Goal: Information Seeking & Learning: Learn about a topic

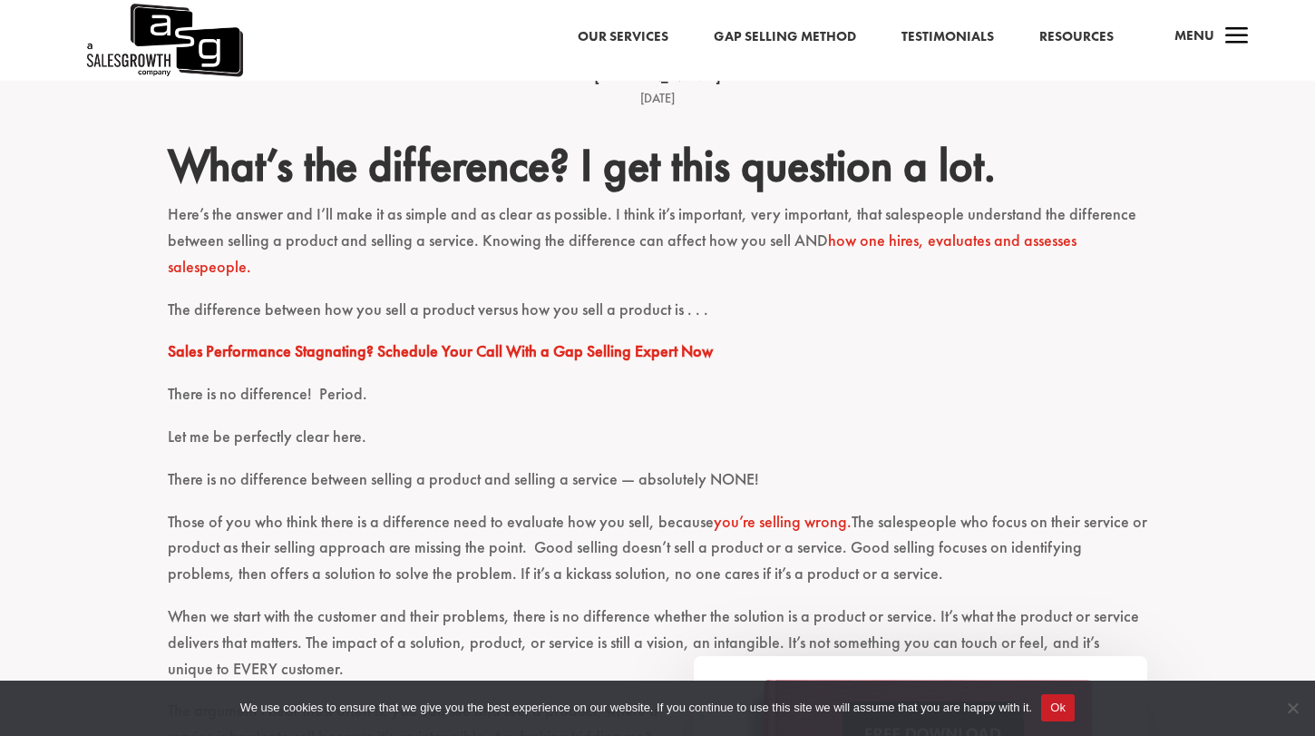
scroll to position [529, 0]
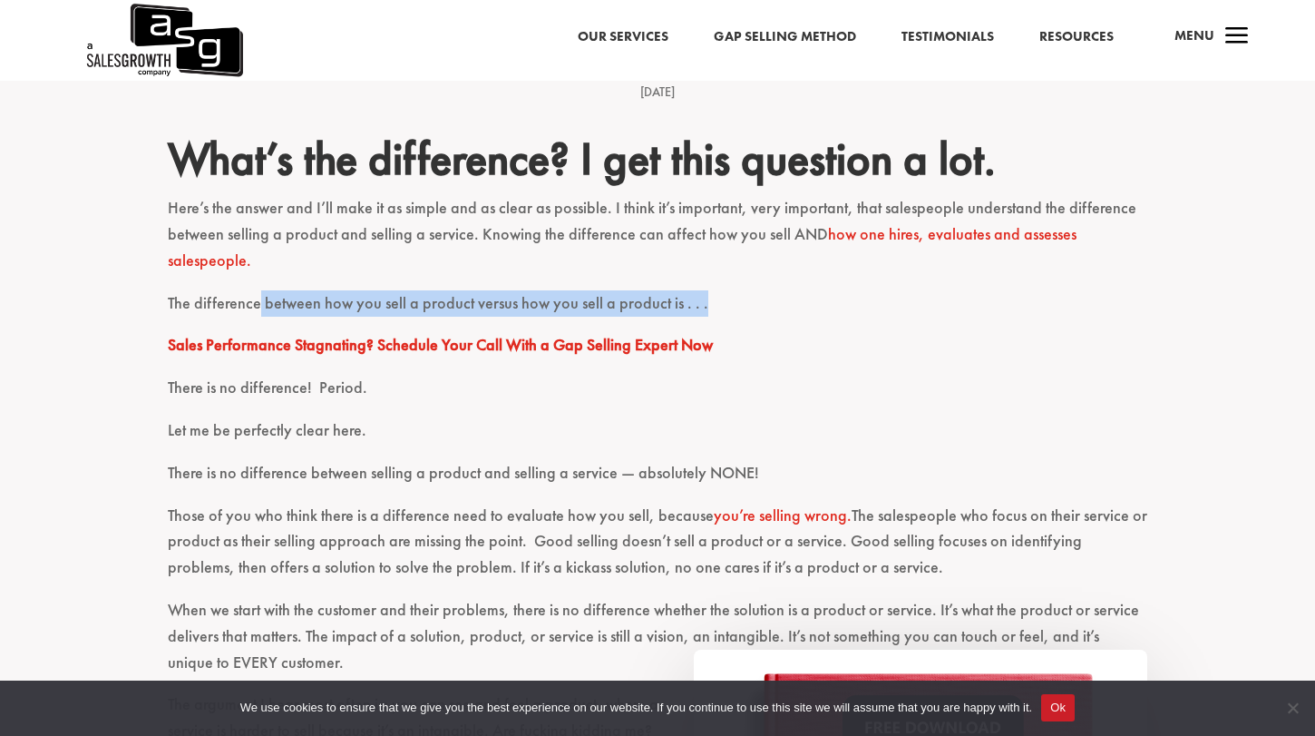
drag, startPoint x: 259, startPoint y: 298, endPoint x: 625, endPoint y: 318, distance: 367.0
click at [625, 318] on p "The difference between how you sell a product versus how you sell a product is …" at bounding box center [658, 311] width 980 height 43
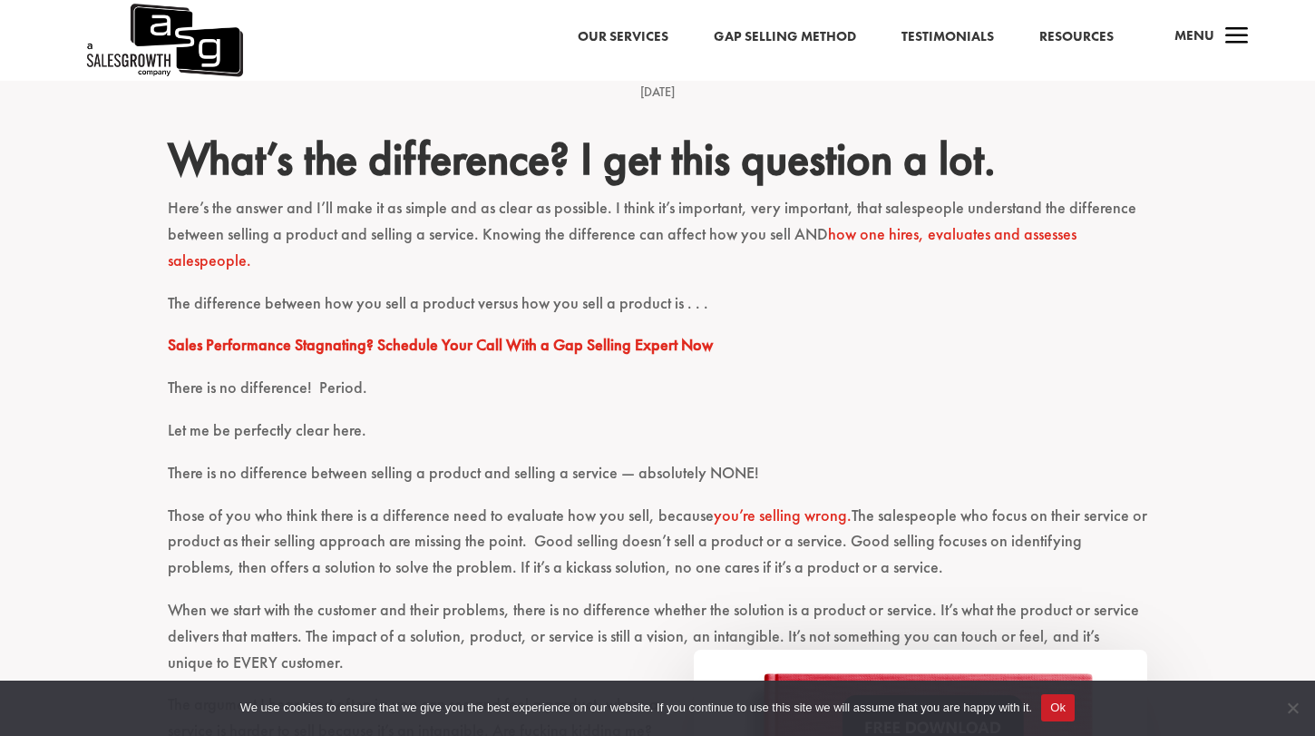
click at [523, 414] on p "There is no difference! Period." at bounding box center [658, 396] width 980 height 43
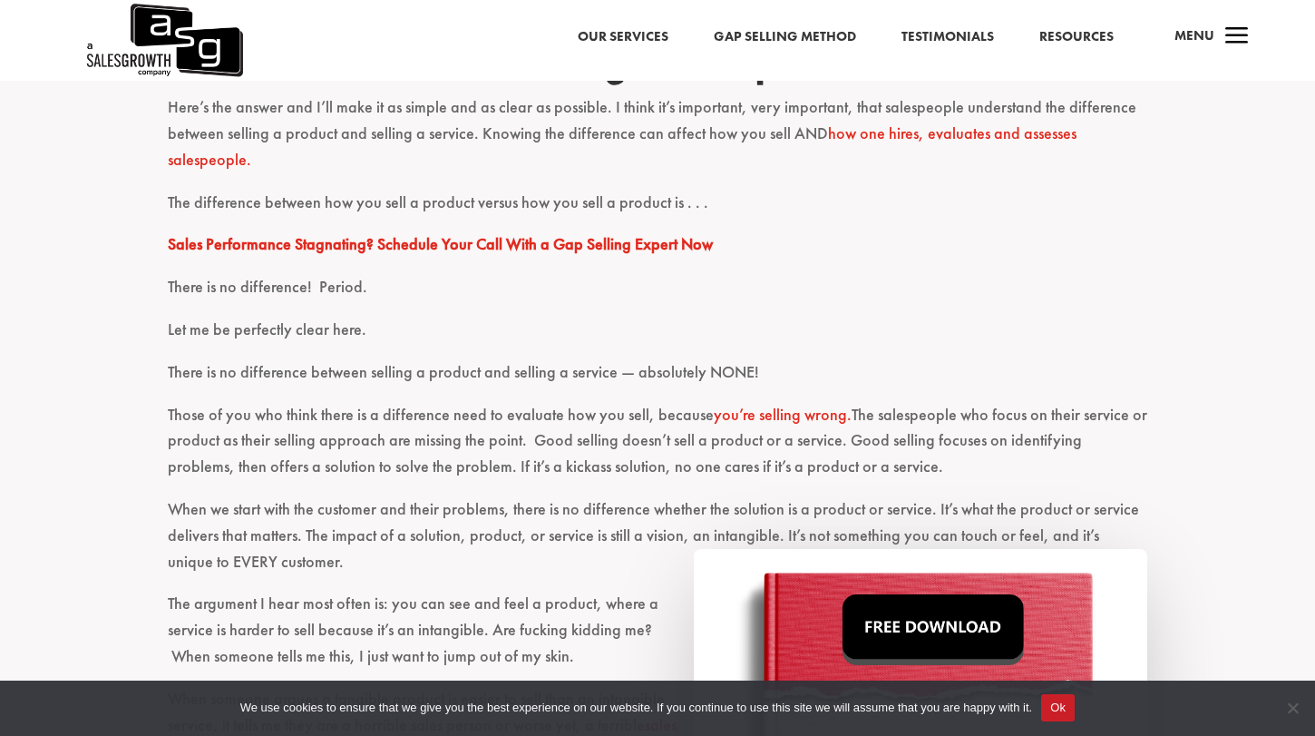
scroll to position [635, 0]
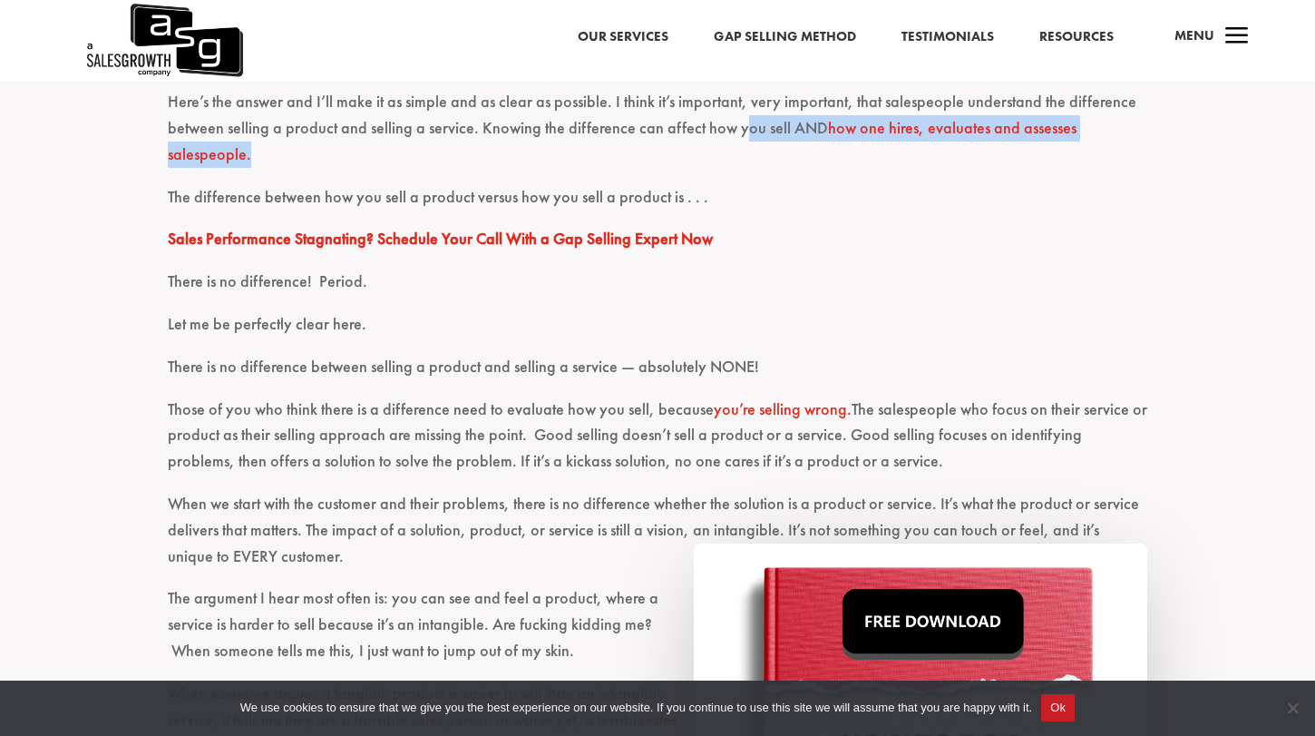
drag, startPoint x: 735, startPoint y: 115, endPoint x: 791, endPoint y: 158, distance: 70.6
click at [791, 158] on p "Here’s the answer and I’ll make it as simple and as clear as possible. I think …" at bounding box center [658, 136] width 980 height 94
click at [795, 158] on p "Here’s the answer and I’ll make it as simple and as clear as possible. I think …" at bounding box center [658, 136] width 980 height 94
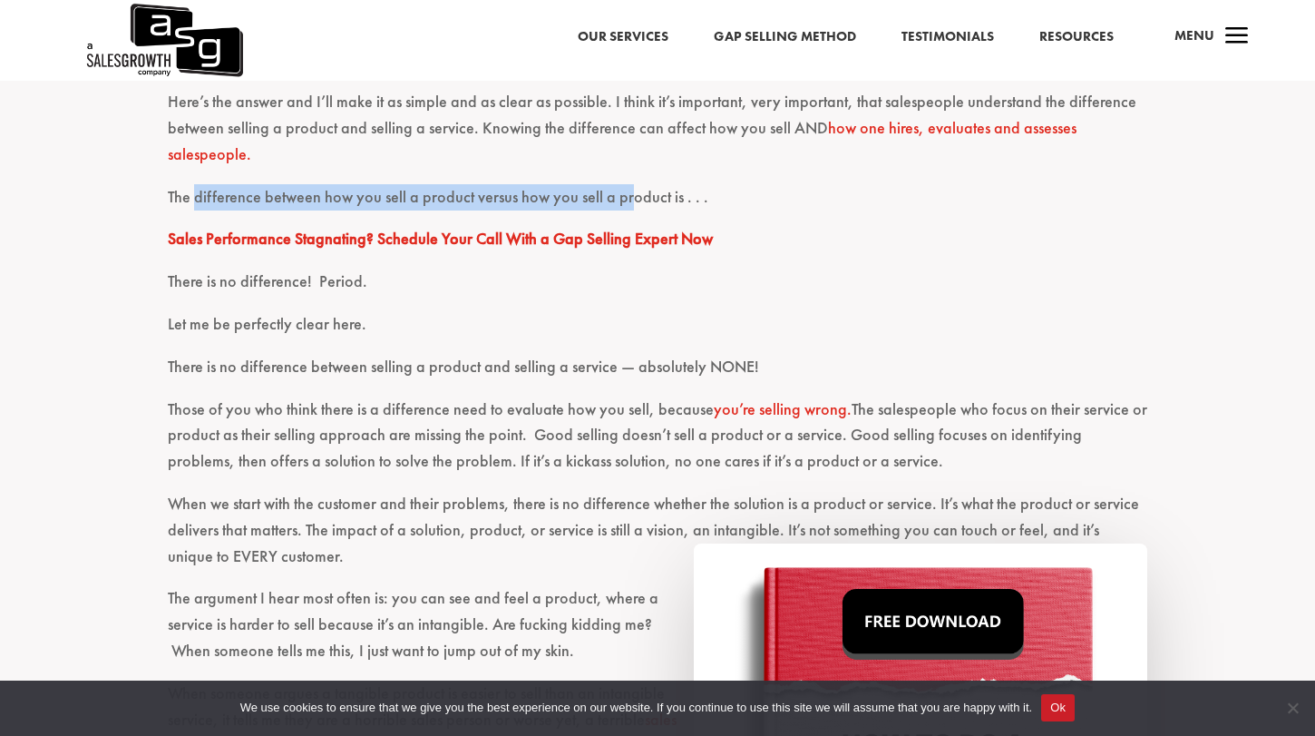
drag, startPoint x: 195, startPoint y: 199, endPoint x: 624, endPoint y: 196, distance: 429.1
click at [624, 196] on p "The difference between how you sell a product versus how you sell a product is …" at bounding box center [658, 205] width 980 height 43
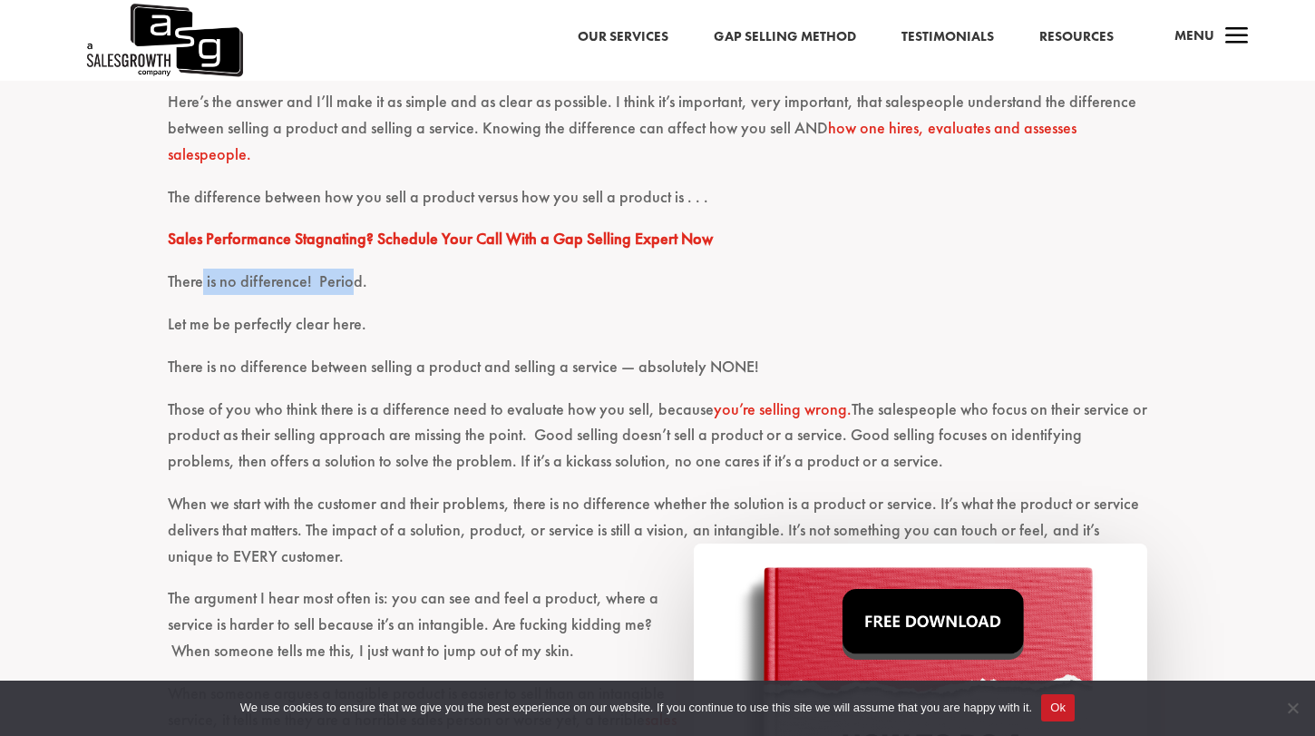
drag, startPoint x: 202, startPoint y: 289, endPoint x: 351, endPoint y: 289, distance: 148.8
click at [351, 289] on p "There is no difference! Period." at bounding box center [658, 290] width 980 height 43
drag, startPoint x: 187, startPoint y: 325, endPoint x: 491, endPoint y: 325, distance: 303.9
click at [491, 325] on p "Let me be perfectly clear here." at bounding box center [658, 332] width 980 height 43
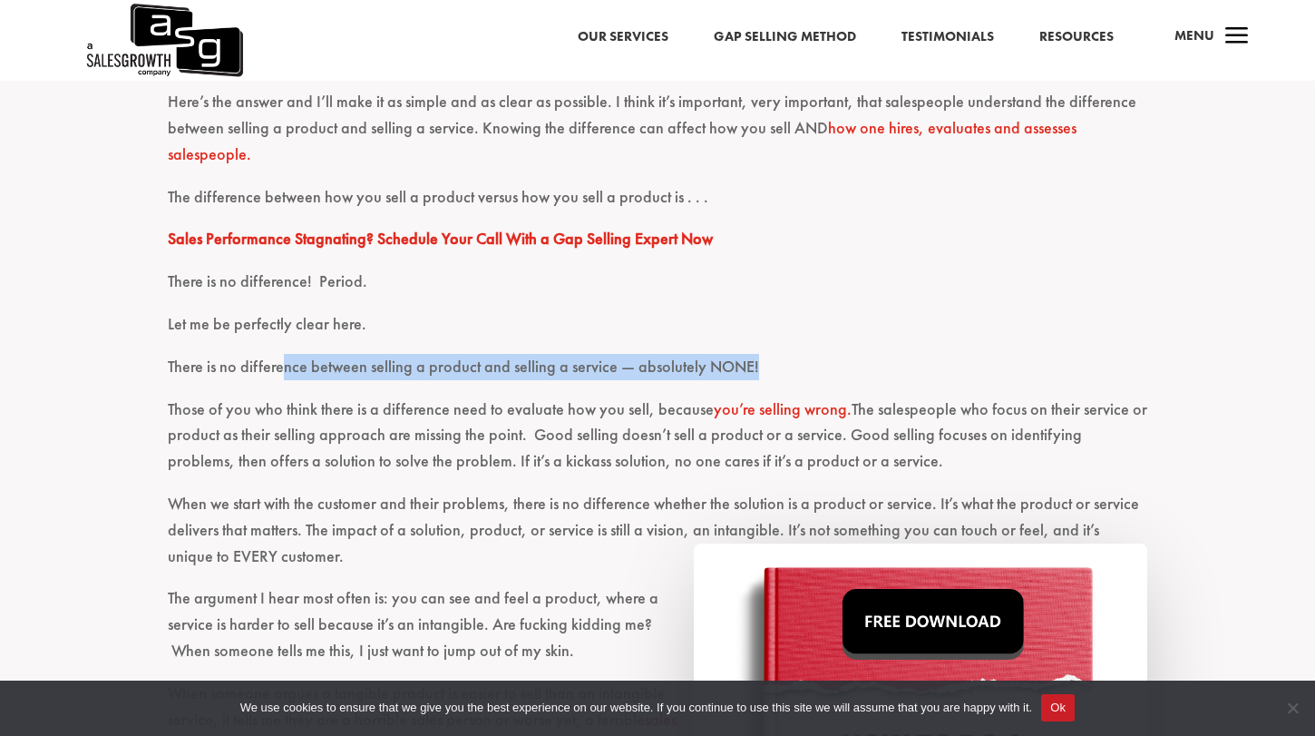
drag, startPoint x: 285, startPoint y: 361, endPoint x: 771, endPoint y: 368, distance: 486.3
click at [771, 368] on p "There is no difference between selling a product and selling a service — absolu…" at bounding box center [658, 375] width 980 height 43
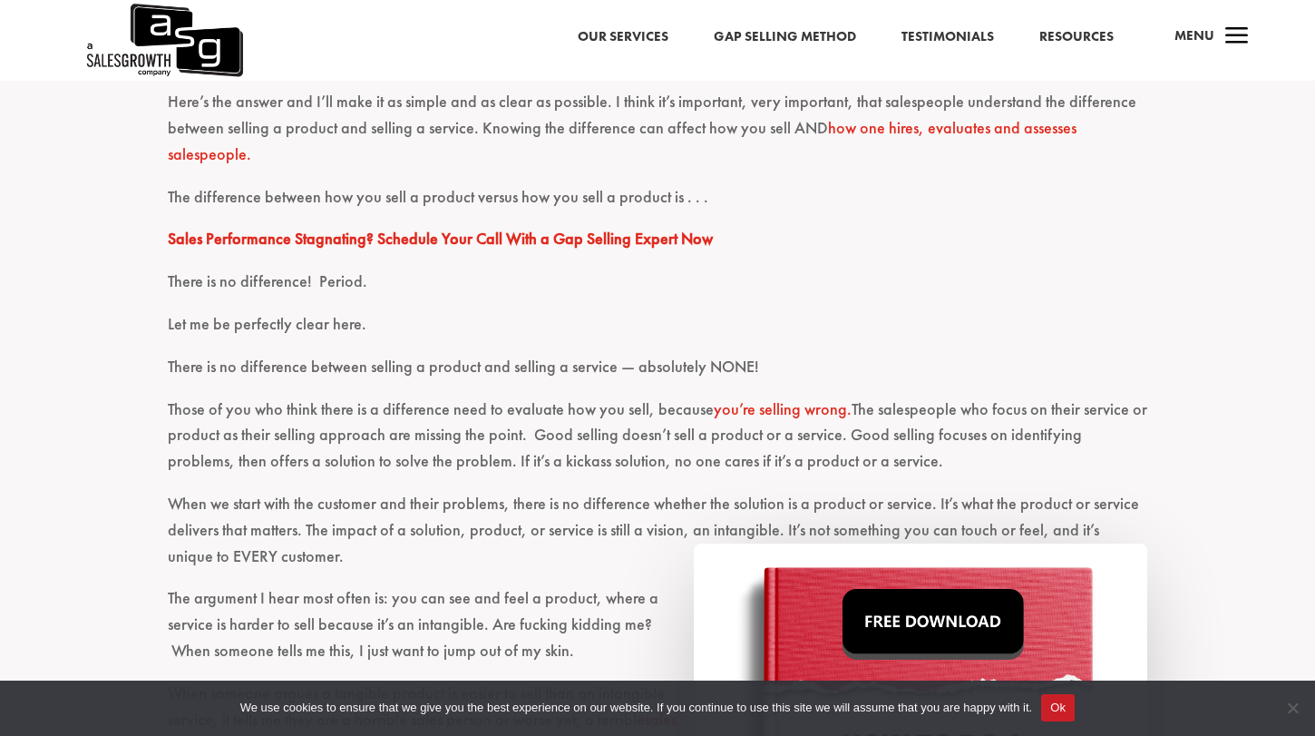
drag, startPoint x: 240, startPoint y: 398, endPoint x: 609, endPoint y: 481, distance: 377.4
click at [609, 482] on p "Those of you who think there is a difference need to evaluate how you sell, bec…" at bounding box center [658, 443] width 980 height 94
click at [609, 481] on p "Those of you who think there is a difference need to evaluate how you sell, bec…" at bounding box center [658, 443] width 980 height 94
drag, startPoint x: 886, startPoint y: 416, endPoint x: 988, endPoint y: 467, distance: 113.6
click at [988, 467] on p "Those of you who think there is a difference need to evaluate how you sell, bec…" at bounding box center [658, 443] width 980 height 94
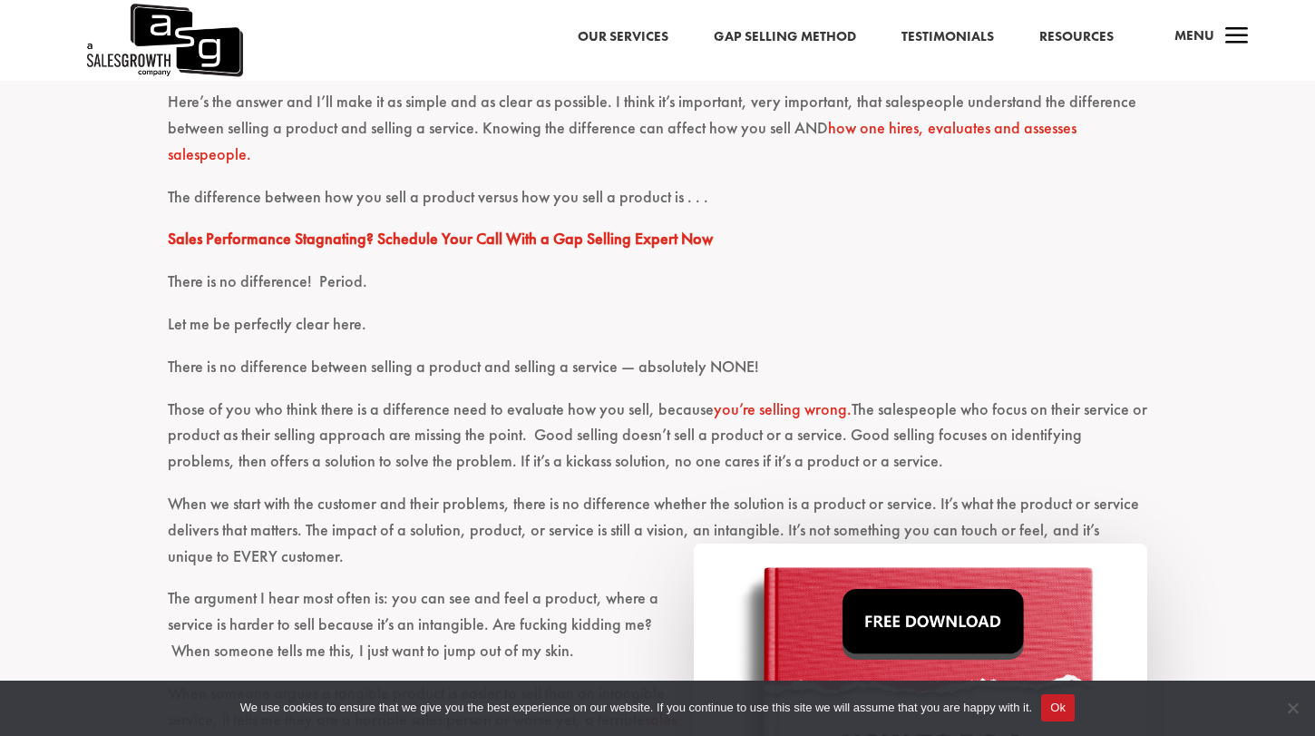
click at [988, 467] on p "Those of you who think there is a difference need to evaluate how you sell, bec…" at bounding box center [658, 443] width 980 height 94
drag, startPoint x: 226, startPoint y: 424, endPoint x: 524, endPoint y: 423, distance: 298.5
click at [524, 423] on p "Those of you who think there is a difference need to evaluate how you sell, bec…" at bounding box center [658, 443] width 980 height 94
click at [529, 425] on p "Those of you who think there is a difference need to evaluate how you sell, bec…" at bounding box center [658, 443] width 980 height 94
drag, startPoint x: 532, startPoint y: 426, endPoint x: 879, endPoint y: 458, distance: 348.9
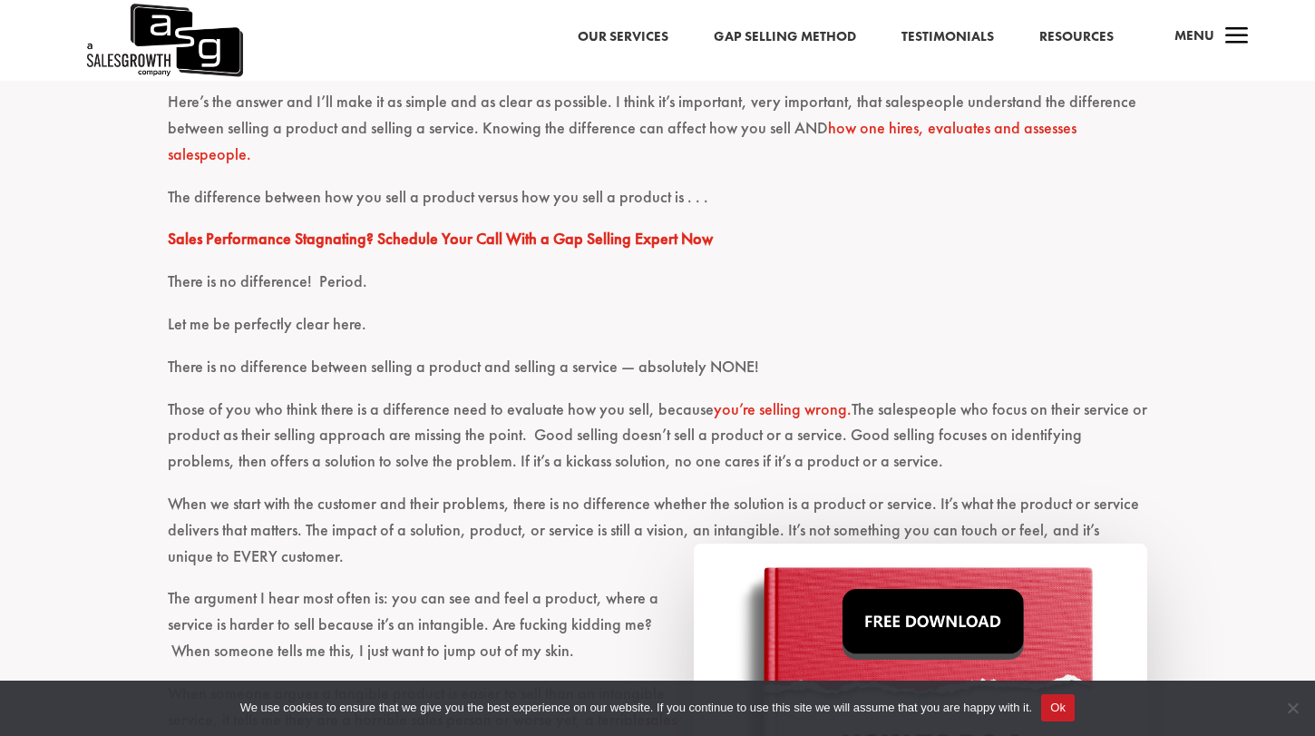
click at [879, 458] on p "Those of you who think there is a difference need to evaluate how you sell, bec…" at bounding box center [658, 443] width 980 height 94
drag, startPoint x: 316, startPoint y: 442, endPoint x: 457, endPoint y: 442, distance: 141.5
click at [457, 442] on p "Those of you who think there is a difference need to evaluate how you sell, bec…" at bounding box center [658, 443] width 980 height 94
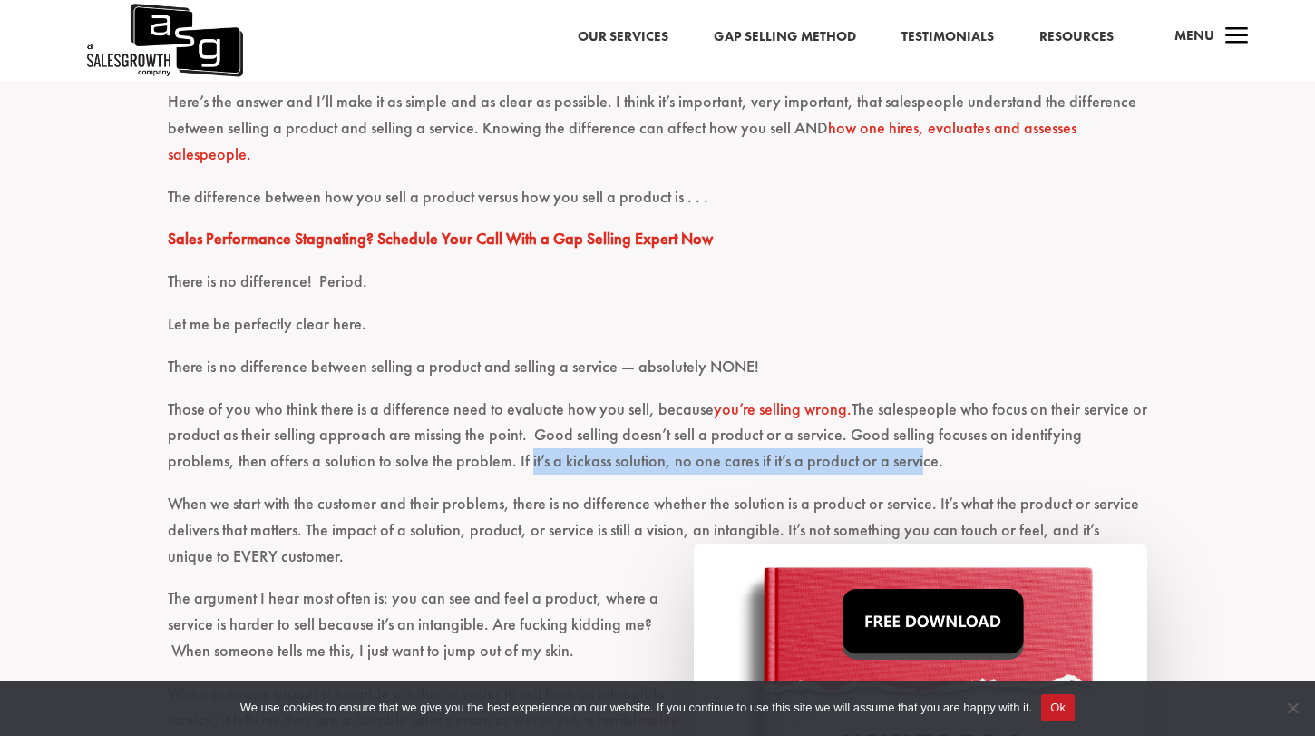
drag, startPoint x: 454, startPoint y: 454, endPoint x: 840, endPoint y: 461, distance: 385.6
click at [840, 461] on p "Those of you who think there is a difference need to evaluate how you sell, bec…" at bounding box center [658, 443] width 980 height 94
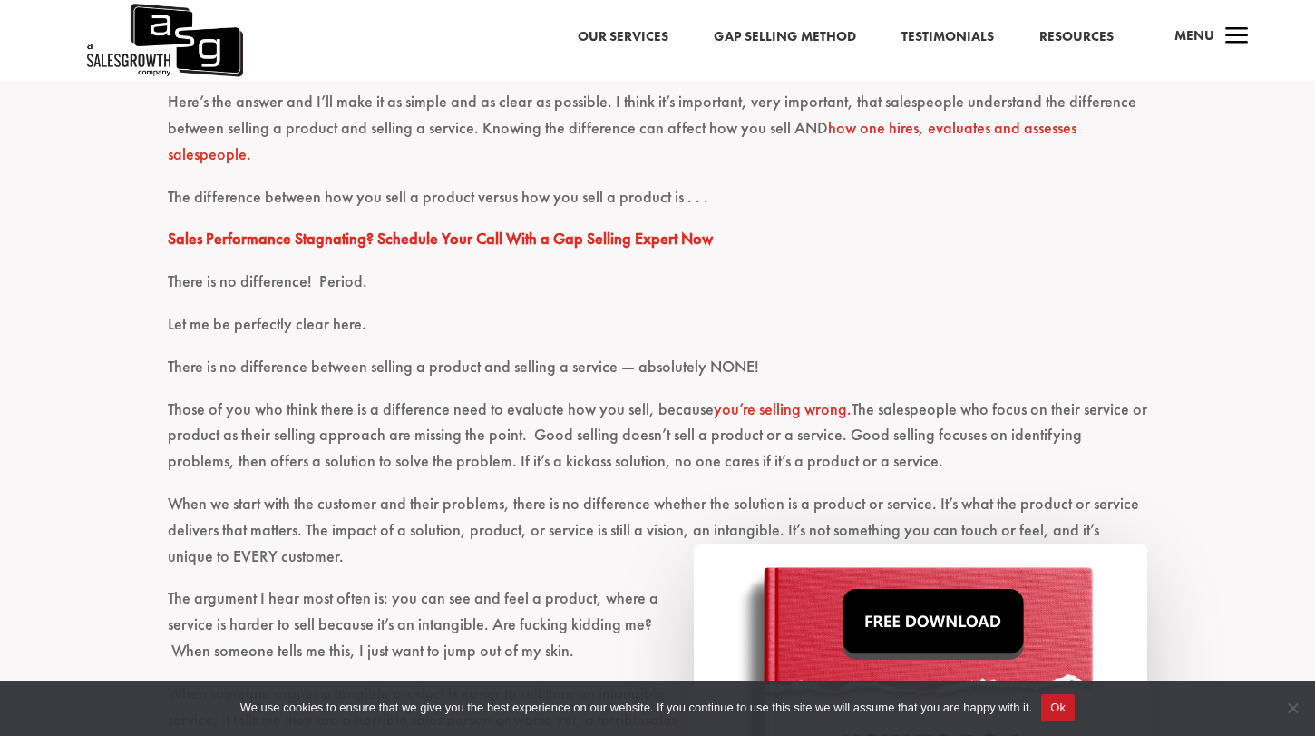
click at [906, 462] on p "Those of you who think there is a difference need to evaluate how you sell, bec…" at bounding box center [658, 443] width 980 height 94
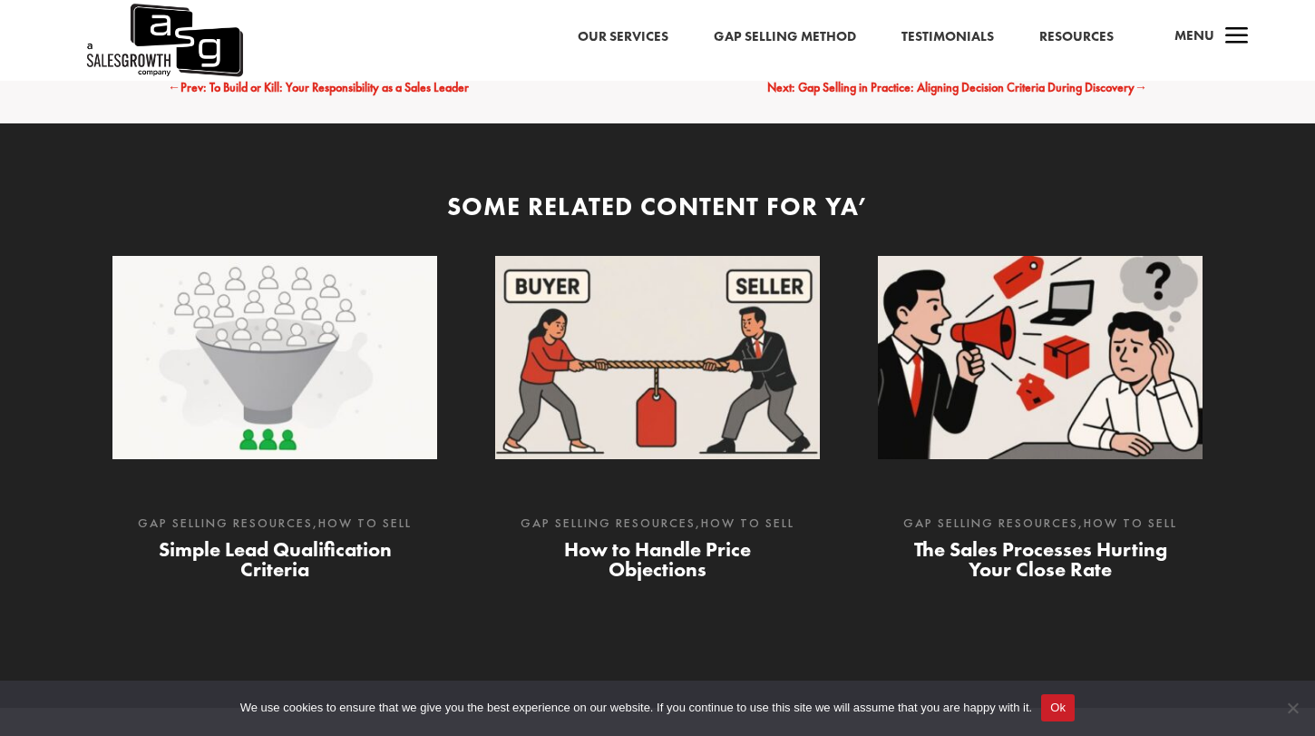
scroll to position [2066, 0]
